Goal: Navigation & Orientation: Go to known website

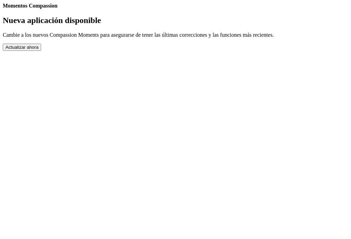
click at [41, 51] on button "Actualizar ahora" at bounding box center [22, 47] width 38 height 7
